Goal: Task Accomplishment & Management: Manage account settings

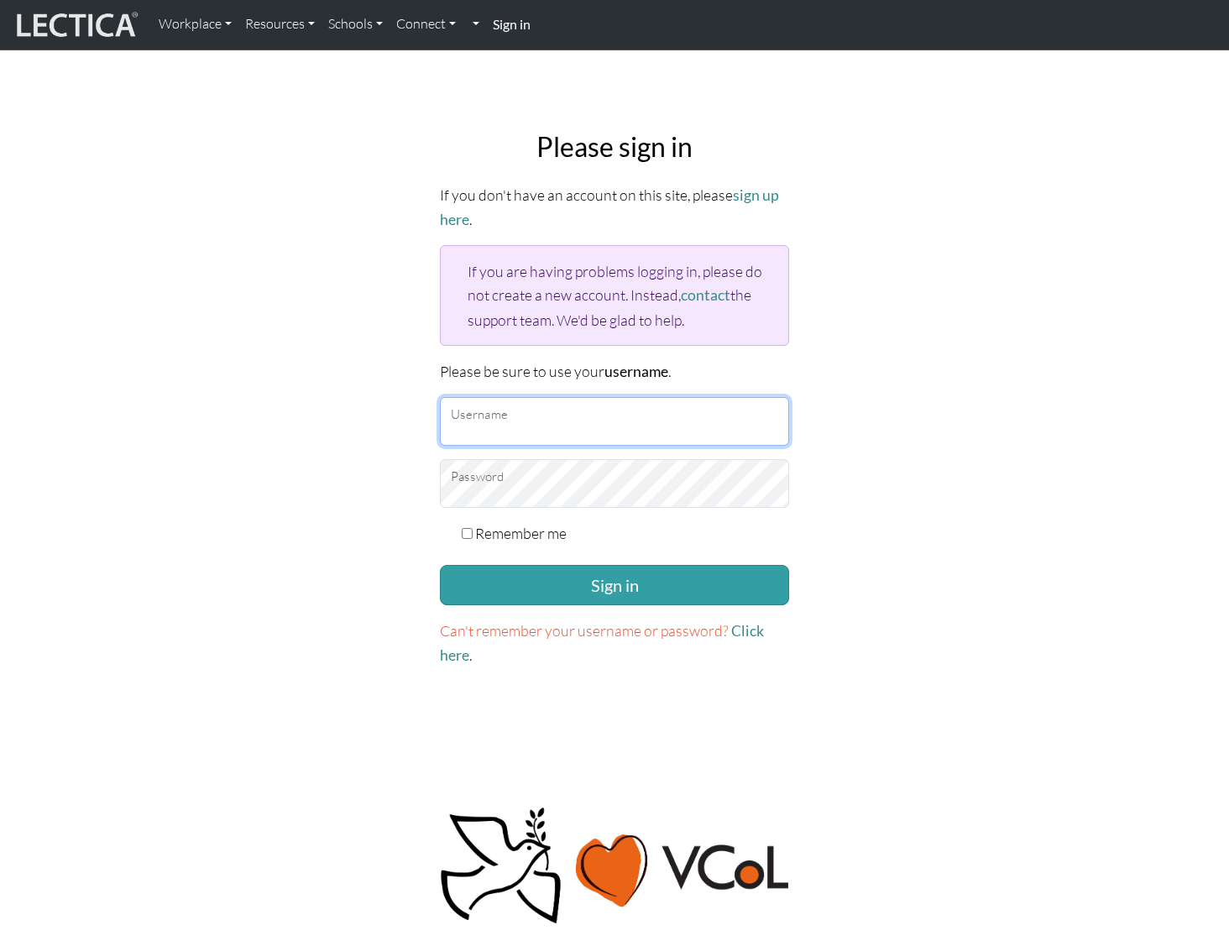
click at [530, 416] on input "Username" at bounding box center [614, 421] width 349 height 49
type input "amcorreia"
click at [440, 565] on button "Sign in" at bounding box center [614, 585] width 349 height 40
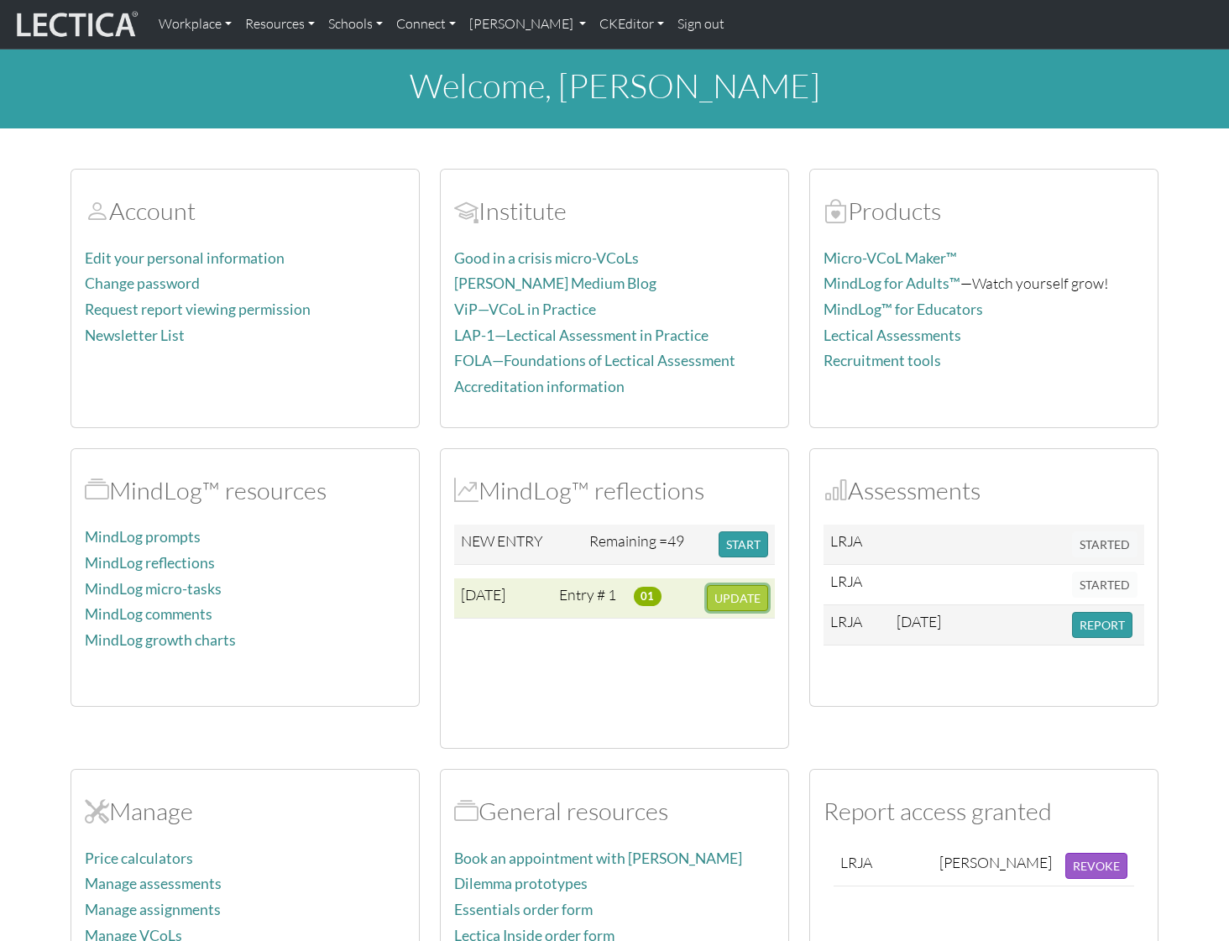
click at [749, 593] on span "UPDATE" at bounding box center [737, 598] width 46 height 14
